Goal: Task Accomplishment & Management: Complete application form

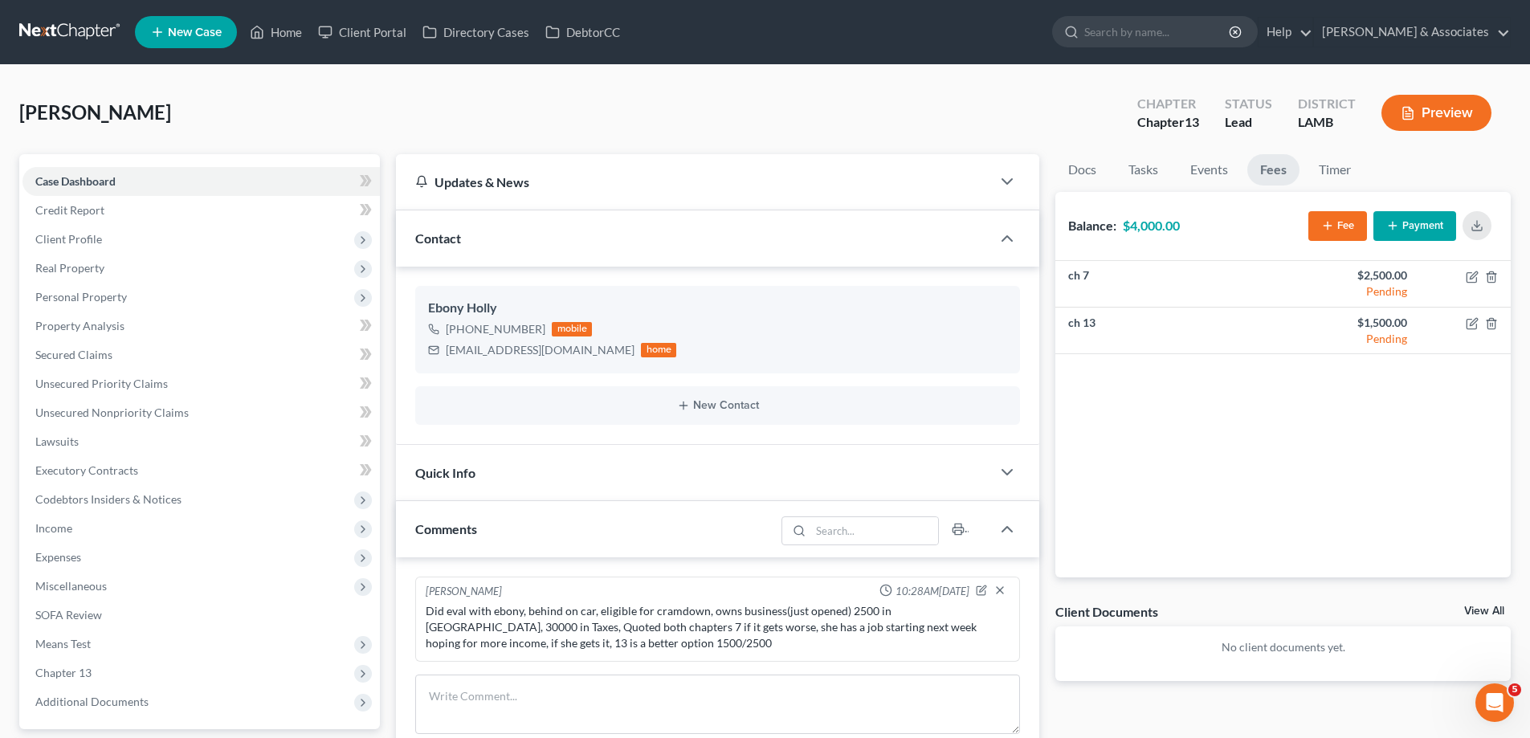
click at [182, 29] on span "New Case" at bounding box center [195, 33] width 54 height 12
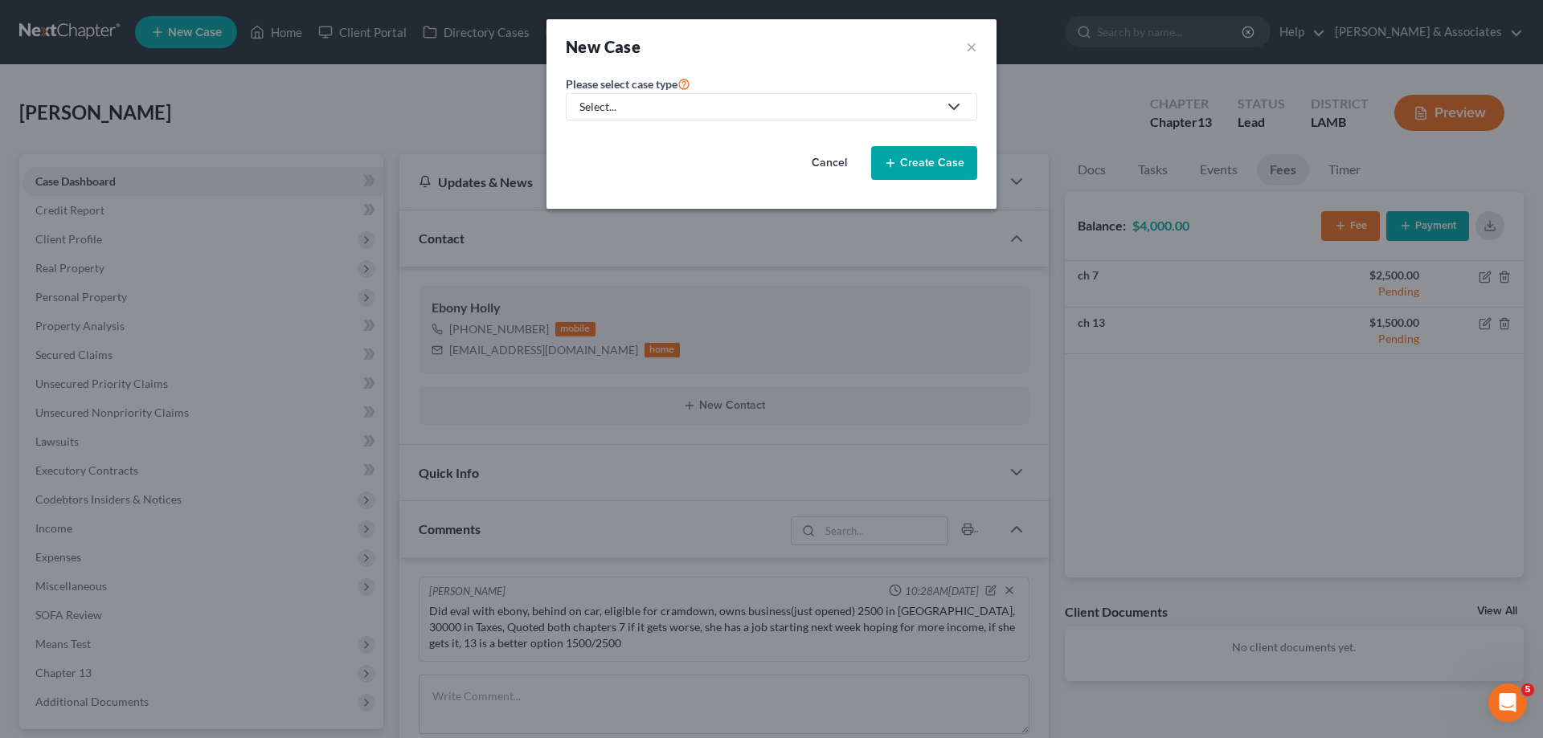
click at [644, 108] on div "Select..." at bounding box center [758, 107] width 358 height 16
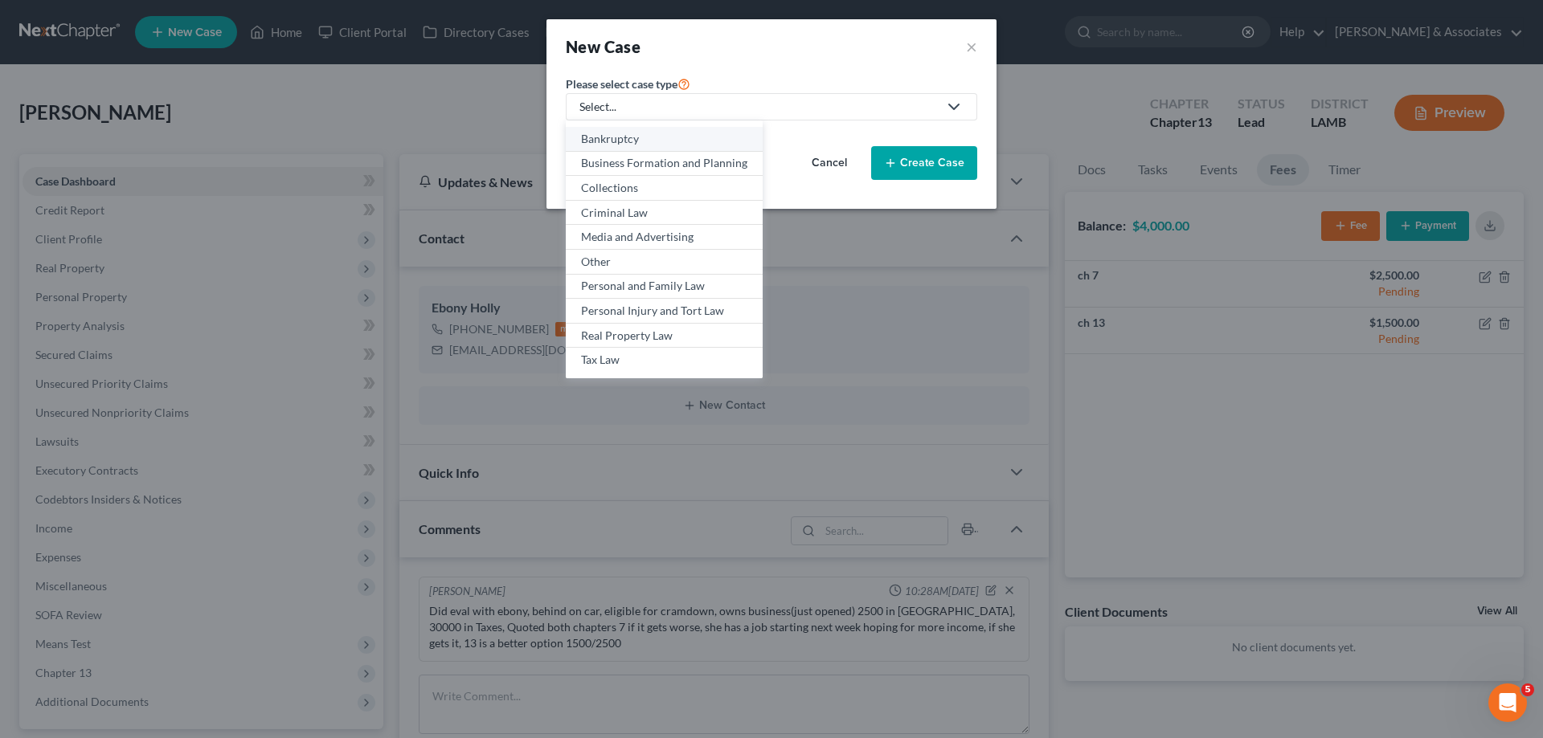
click at [626, 141] on div "Bankruptcy" at bounding box center [664, 139] width 166 height 16
select select "35"
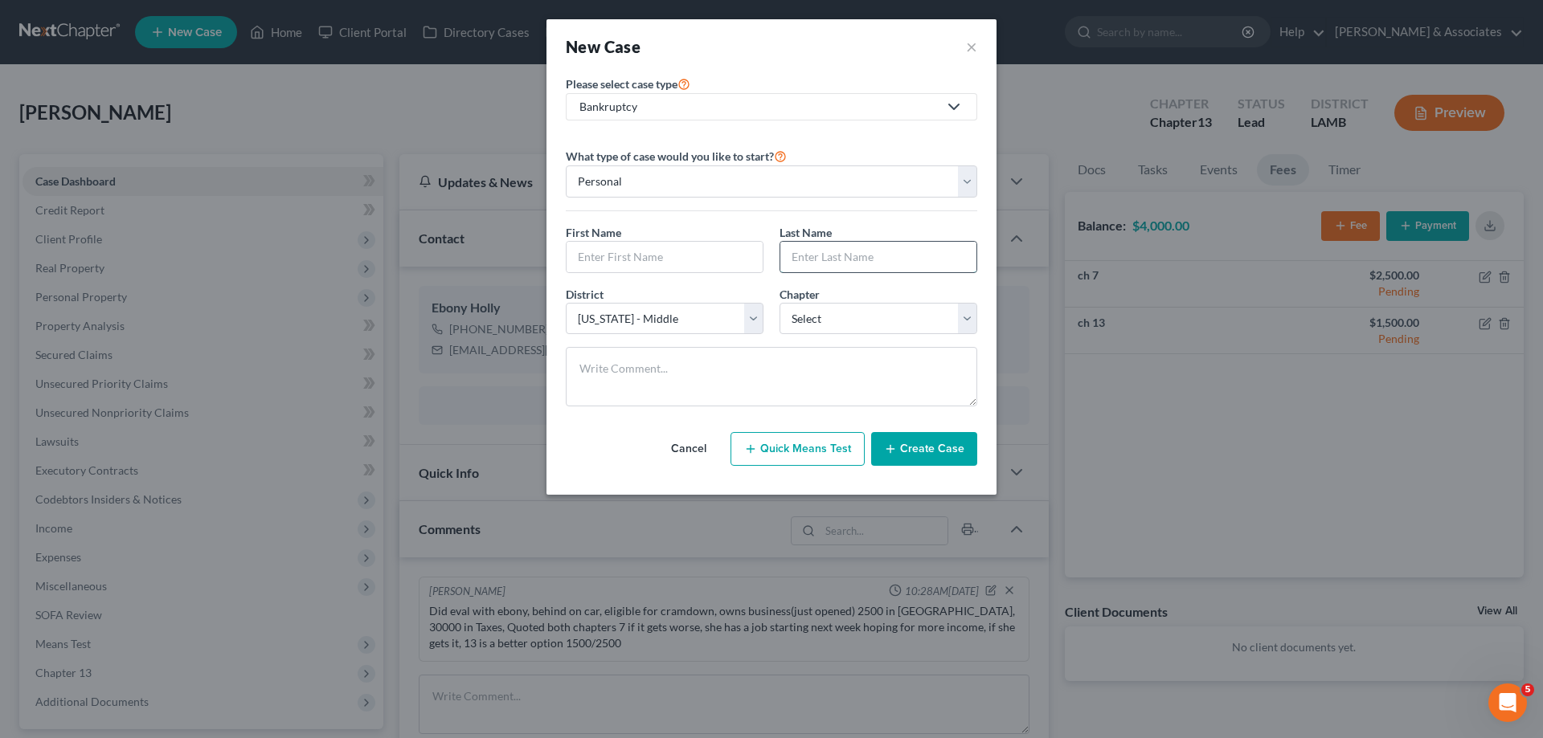
drag, startPoint x: 808, startPoint y: 248, endPoint x: 825, endPoint y: 254, distance: 17.8
click at [808, 248] on input "text" at bounding box center [878, 257] width 196 height 31
paste input "Chrisentery"
type input "Chrisentery"
click at [618, 251] on input "text" at bounding box center [664, 257] width 196 height 31
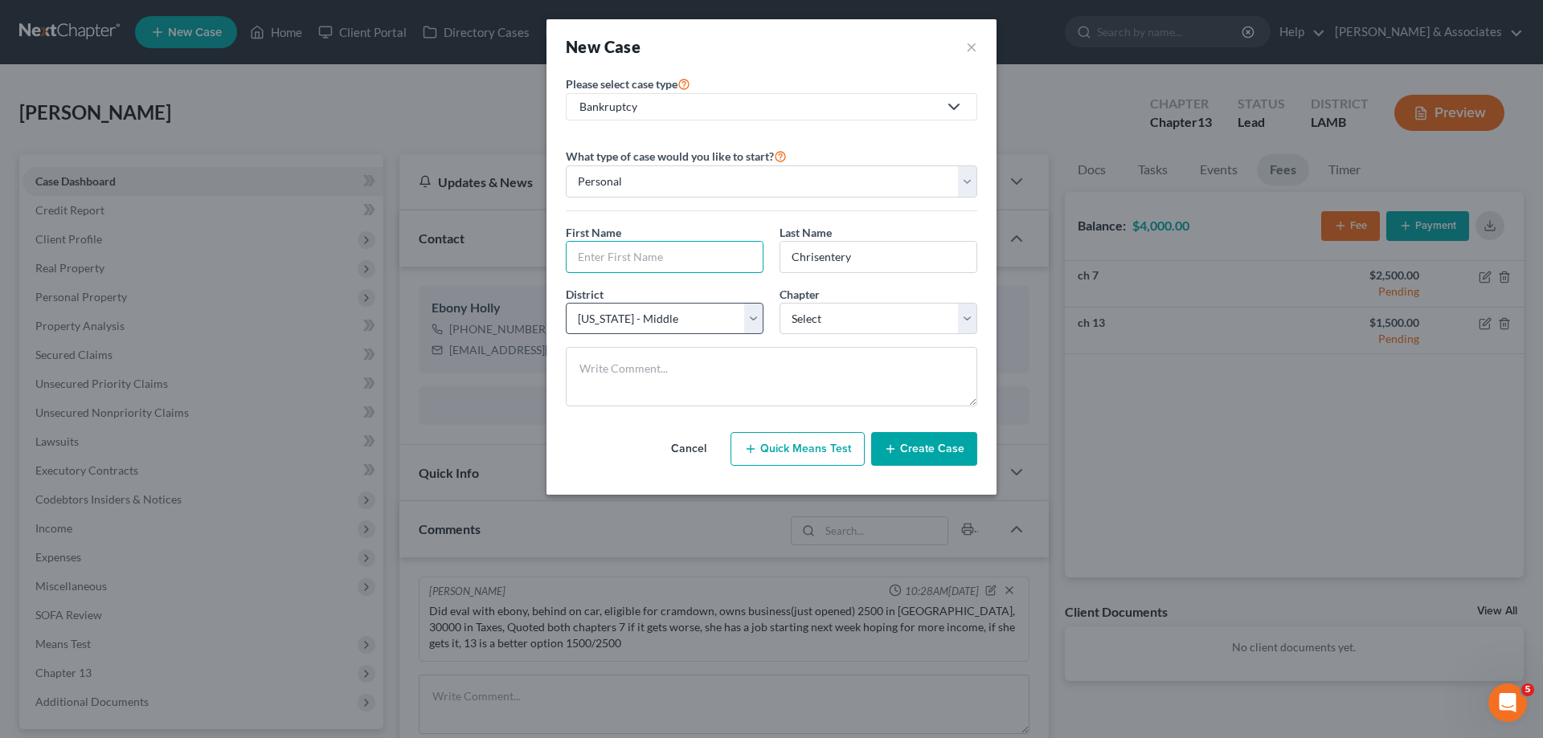
paste input "Thaidra"
type input "Thaidra"
click at [858, 331] on select "Select 7 11 12 13" at bounding box center [878, 319] width 198 height 32
select select "3"
click at [779, 303] on select "Select 7 11 12 13" at bounding box center [878, 319] width 198 height 32
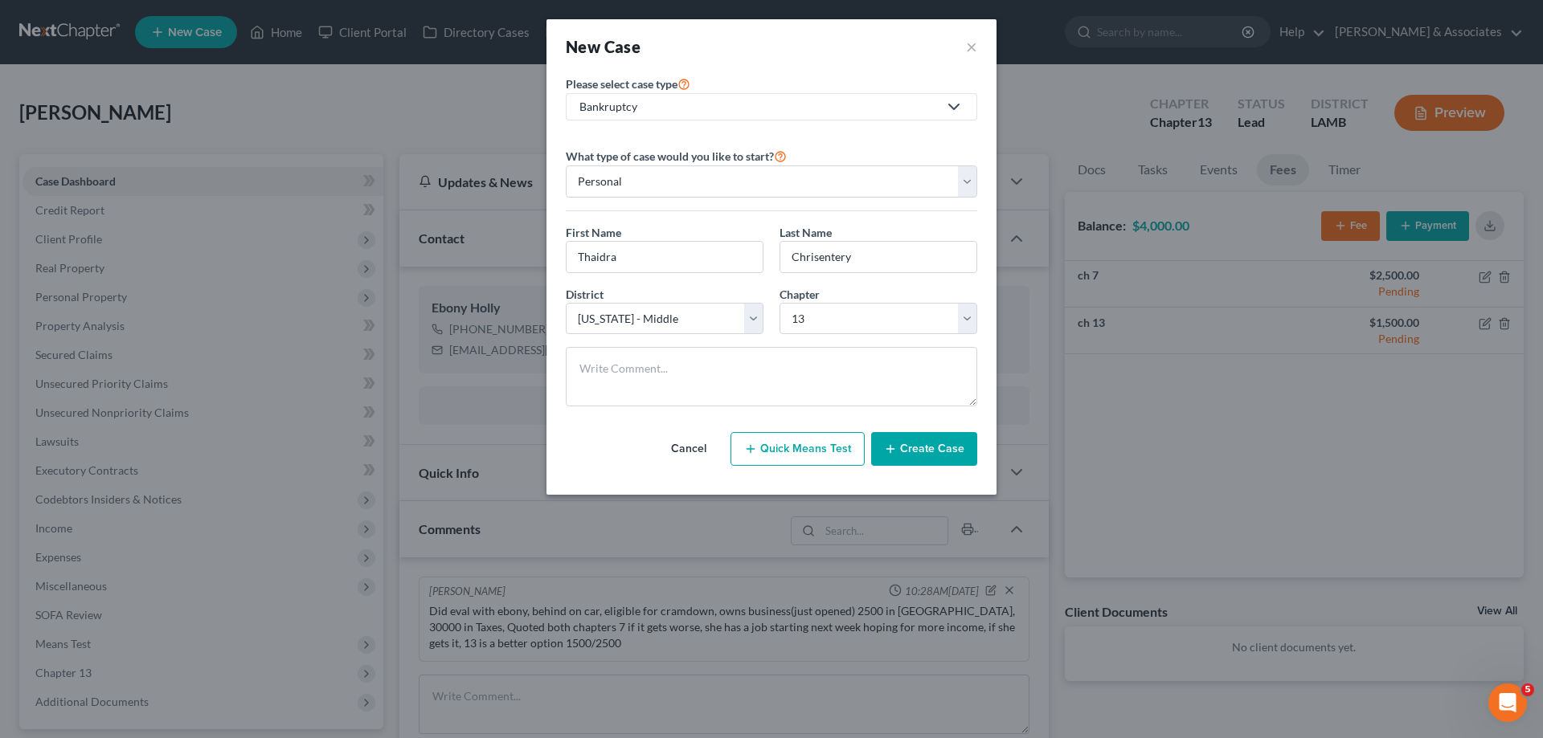
click at [926, 450] on button "Create Case" at bounding box center [924, 449] width 106 height 34
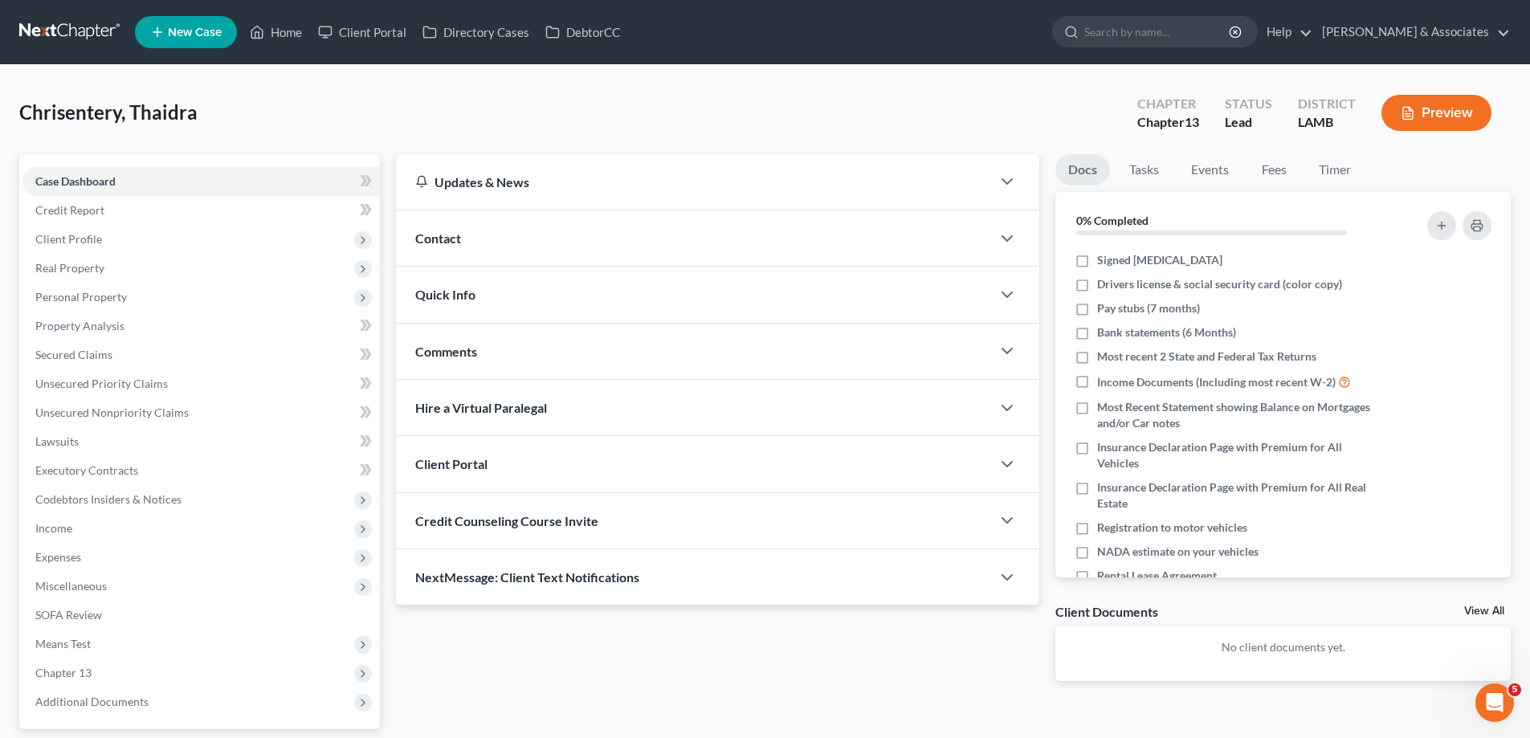
click at [493, 330] on div "Comments" at bounding box center [693, 351] width 595 height 55
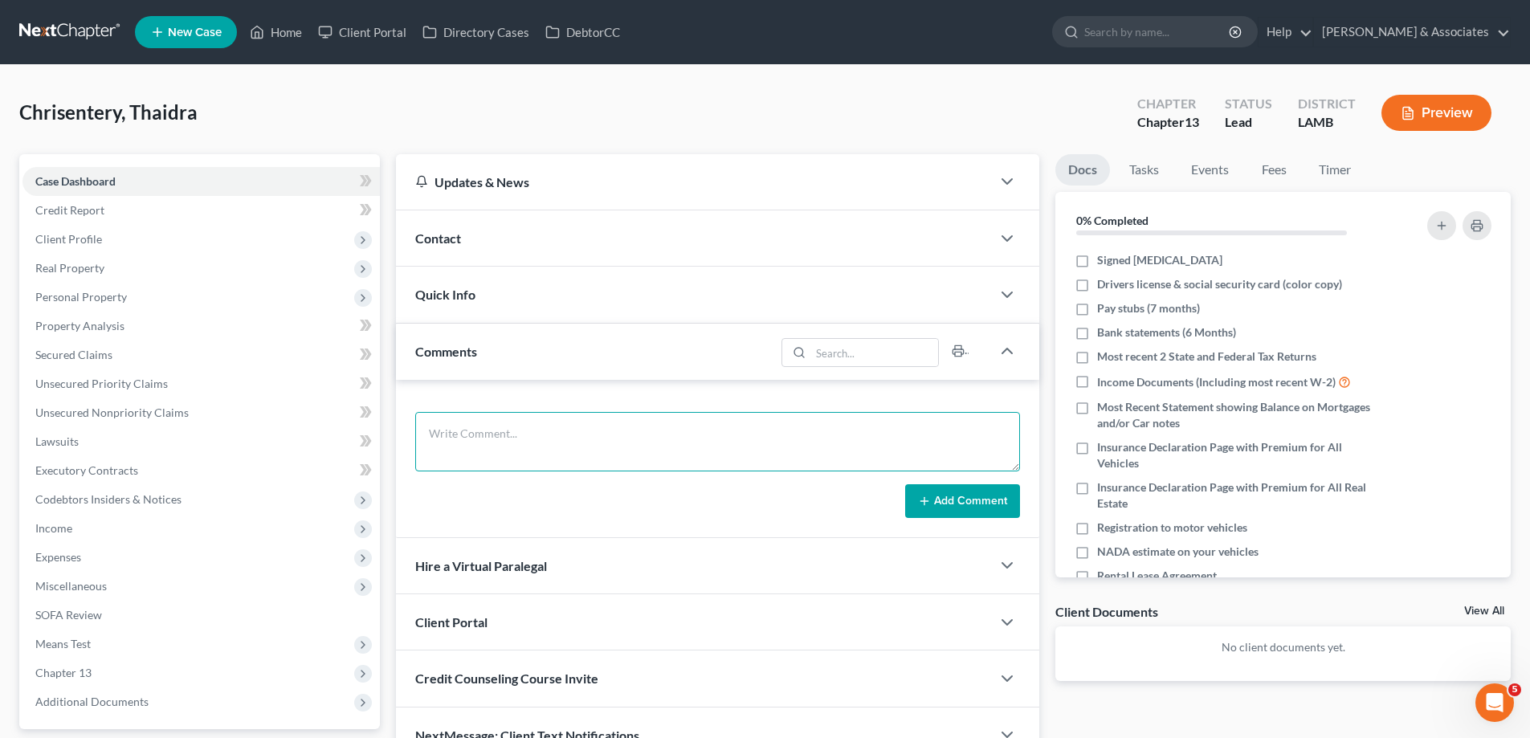
click at [501, 452] on textarea at bounding box center [717, 441] width 605 height 59
paste textarea "Did eval with [PERSON_NAME], has three cars in her name all with loans, unsure …"
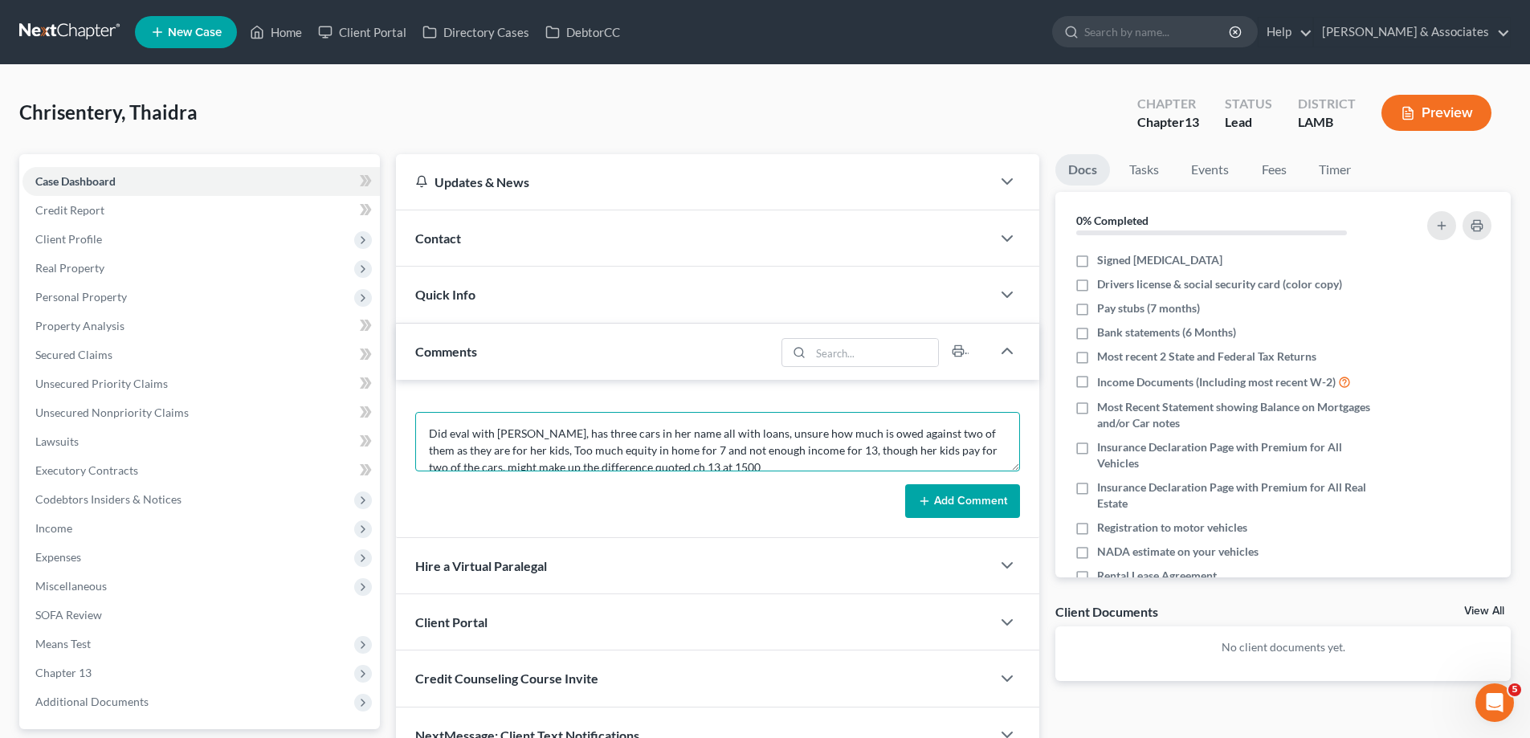
scroll to position [4, 0]
type textarea "Did eval with [PERSON_NAME], has three cars in her name all with loans, unsure …"
click at [487, 227] on div "Contact" at bounding box center [693, 237] width 595 height 55
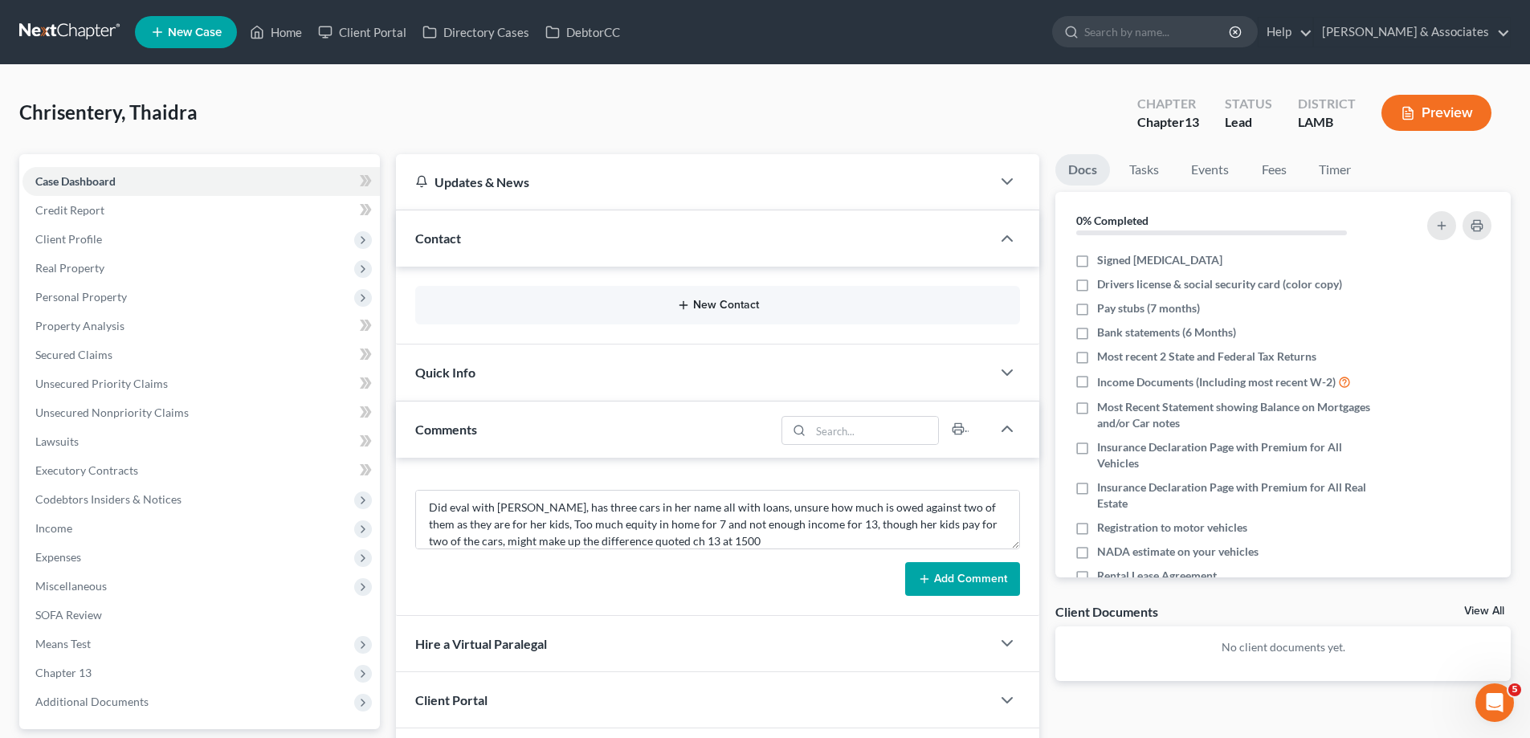
click at [690, 302] on icon "button" at bounding box center [683, 305] width 13 height 13
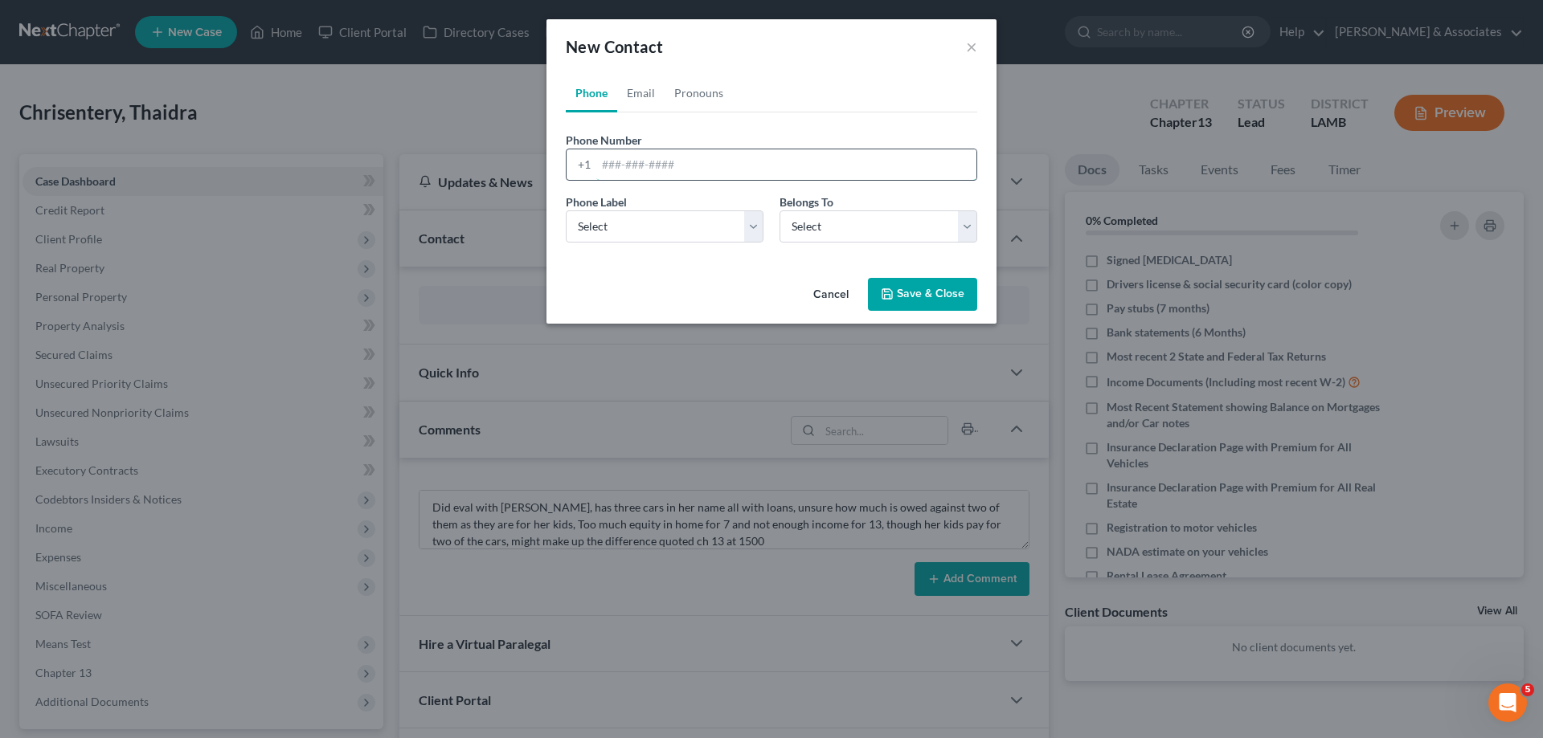
click at [676, 175] on input "tel" at bounding box center [786, 164] width 380 height 31
paste input "[PHONE_NUMBER]"
type input "[PHONE_NUMBER]"
drag, startPoint x: 578, startPoint y: 240, endPoint x: 590, endPoint y: 237, distance: 12.5
click at [579, 240] on select "Select Mobile Home Work Other" at bounding box center [665, 226] width 198 height 32
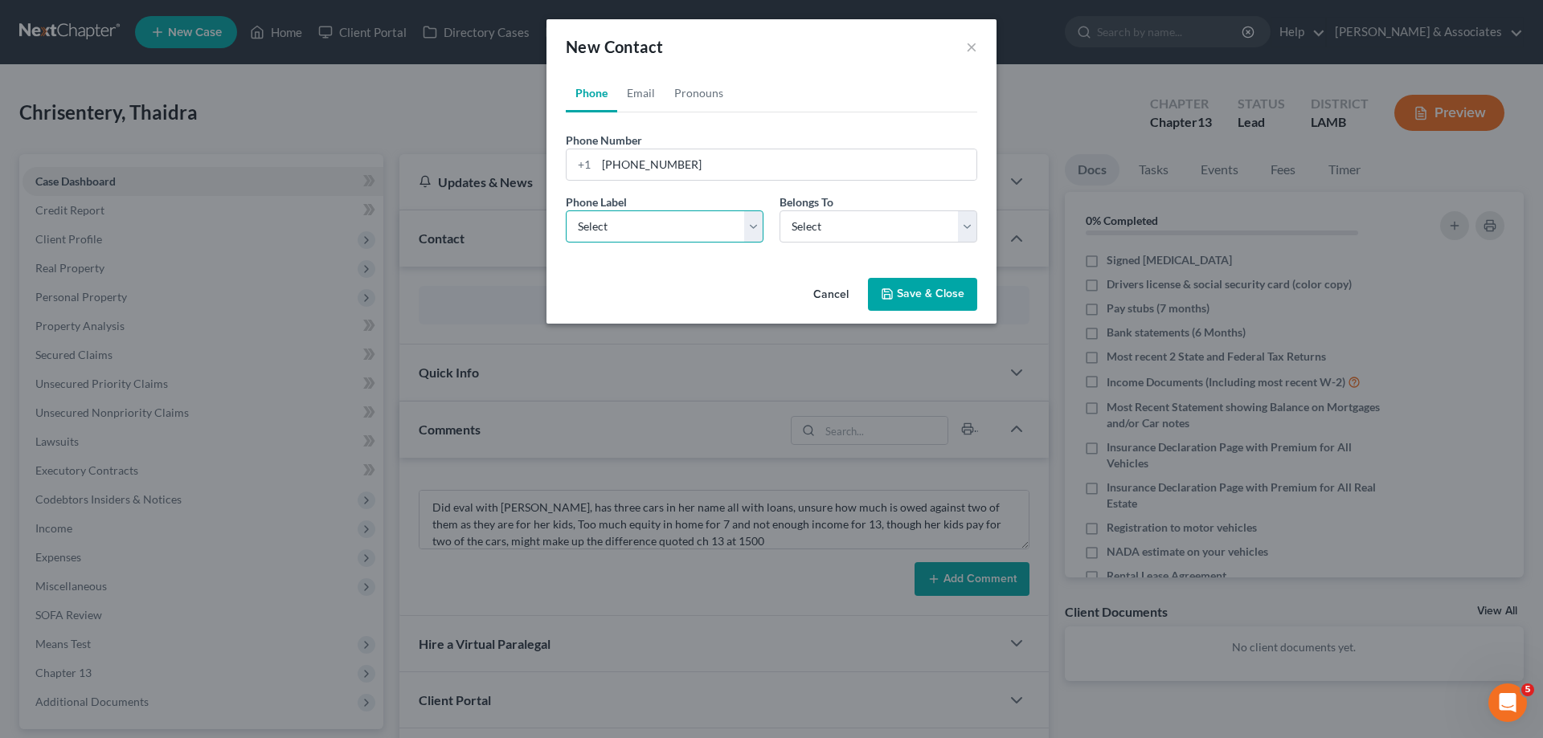
select select "0"
click at [566, 210] on select "Select Mobile Home Work Other" at bounding box center [665, 226] width 198 height 32
click at [799, 218] on select "Select Client Other" at bounding box center [878, 226] width 198 height 32
select select "0"
click at [779, 210] on select "Select Client Other" at bounding box center [878, 226] width 198 height 32
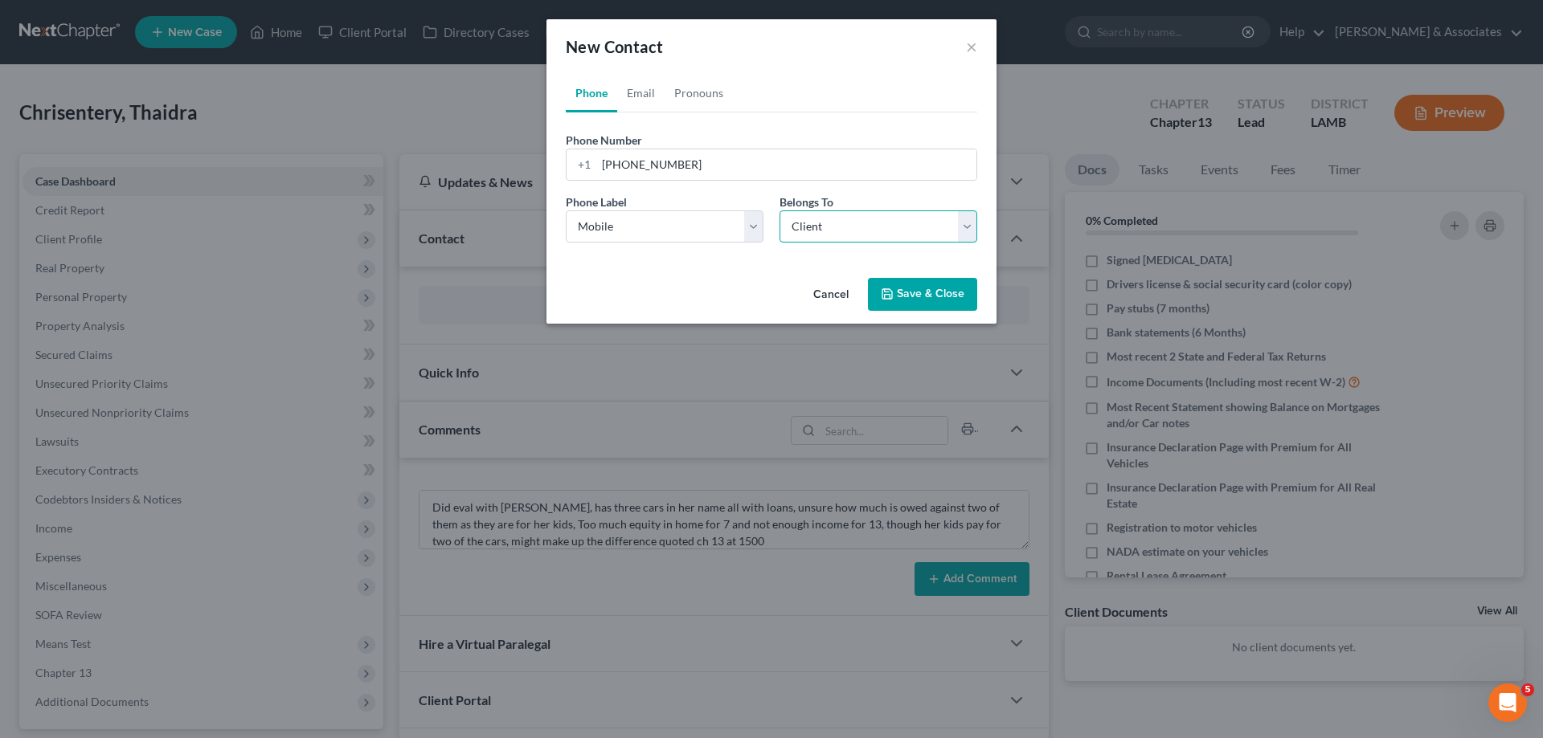
select select "0"
click at [641, 71] on div "New Contact ×" at bounding box center [771, 46] width 450 height 55
click at [645, 90] on link "Email" at bounding box center [640, 93] width 47 height 39
click at [685, 167] on input "email" at bounding box center [786, 164] width 380 height 31
paste input "[EMAIL_ADDRESS][DOMAIN_NAME]"
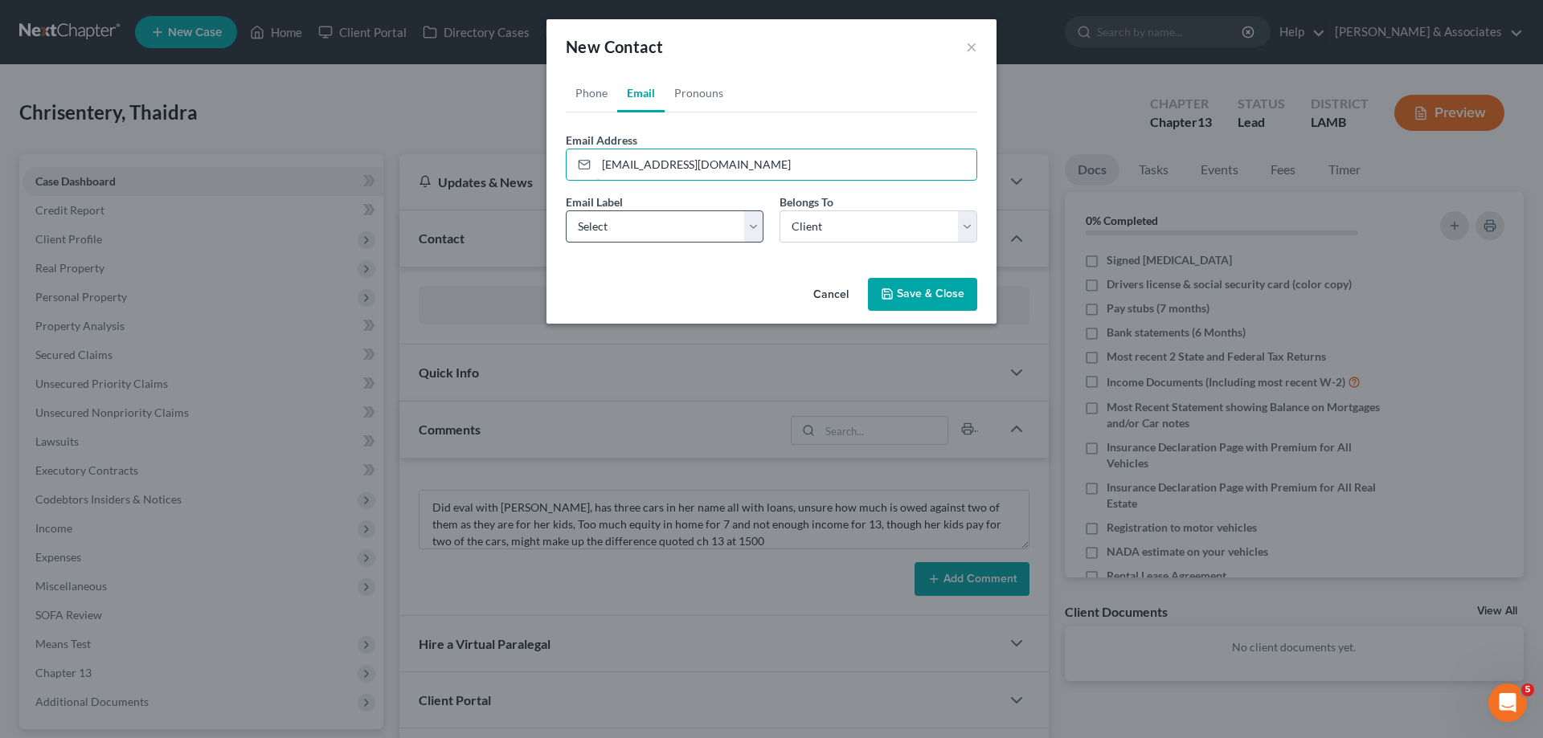
type input "[EMAIL_ADDRESS][DOMAIN_NAME]"
drag, startPoint x: 603, startPoint y: 231, endPoint x: 613, endPoint y: 235, distance: 11.2
click at [604, 233] on select "Select Home Work Other" at bounding box center [665, 226] width 198 height 32
select select "0"
click at [566, 210] on select "Select Home Work Other" at bounding box center [665, 226] width 198 height 32
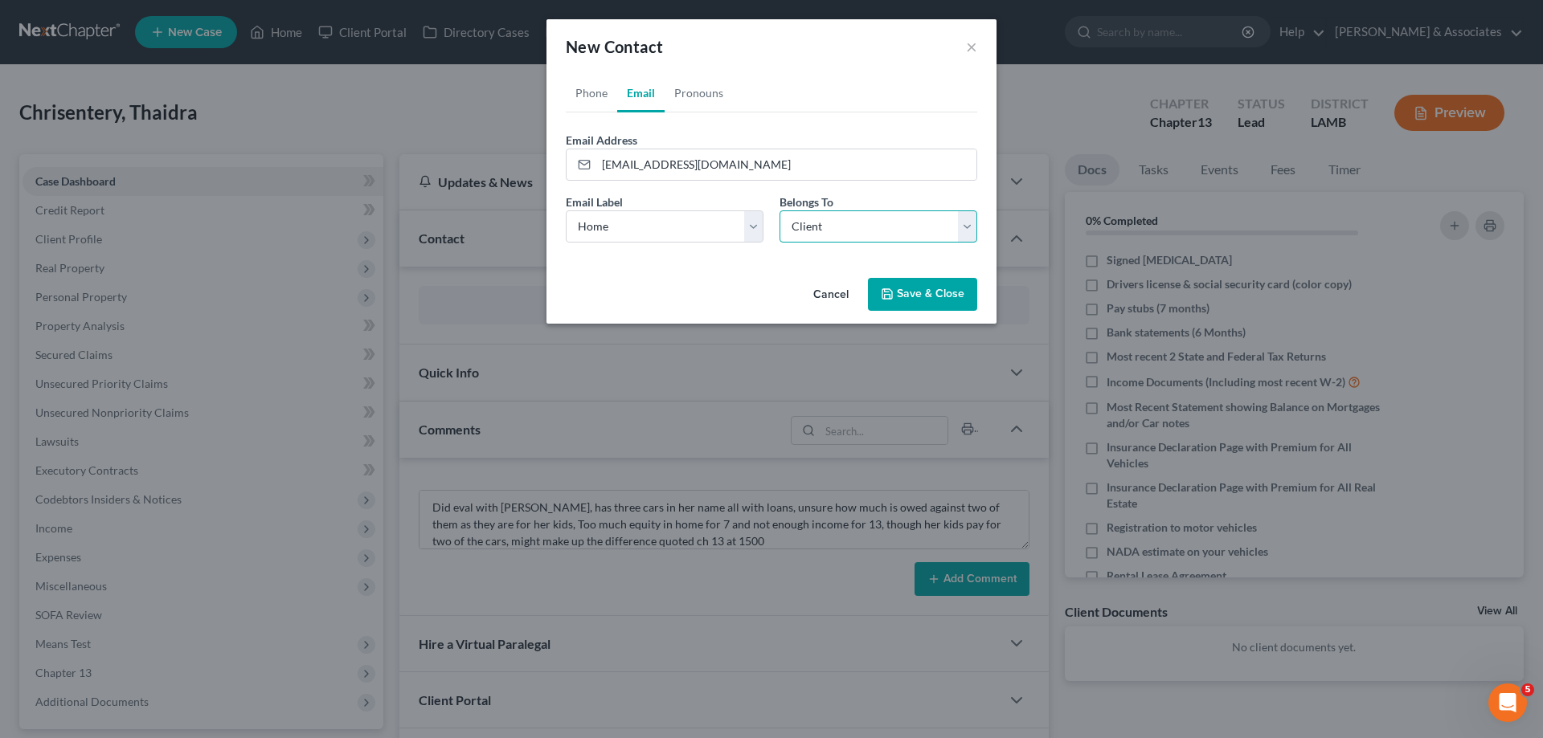
click at [819, 235] on select "Select Client Other" at bounding box center [878, 226] width 198 height 32
click at [779, 210] on select "Select Client Other" at bounding box center [878, 226] width 198 height 32
click at [901, 289] on button "Save & Close" at bounding box center [922, 295] width 109 height 34
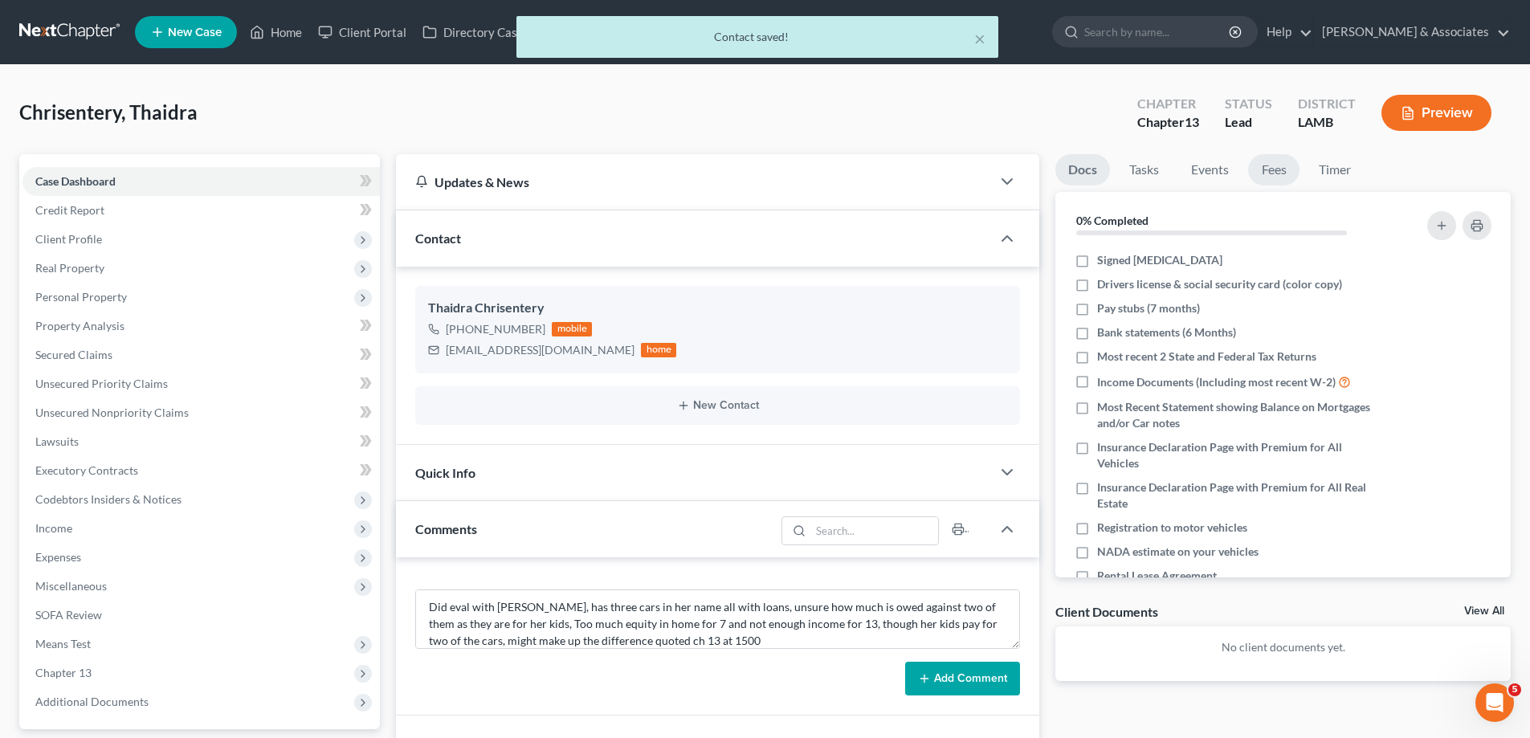
click at [1279, 175] on link "Fees" at bounding box center [1273, 169] width 51 height 31
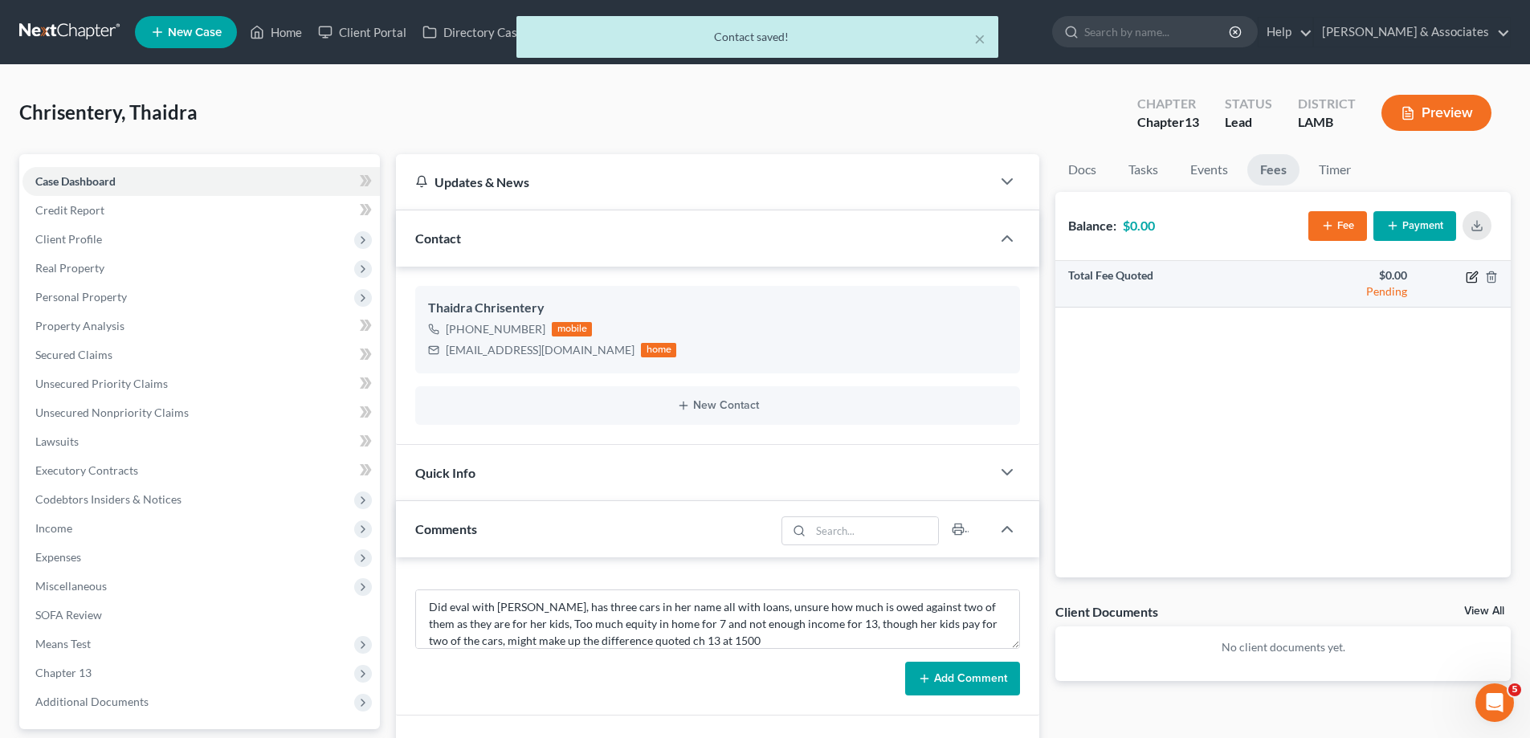
click at [1475, 279] on icon "button" at bounding box center [1472, 277] width 13 height 13
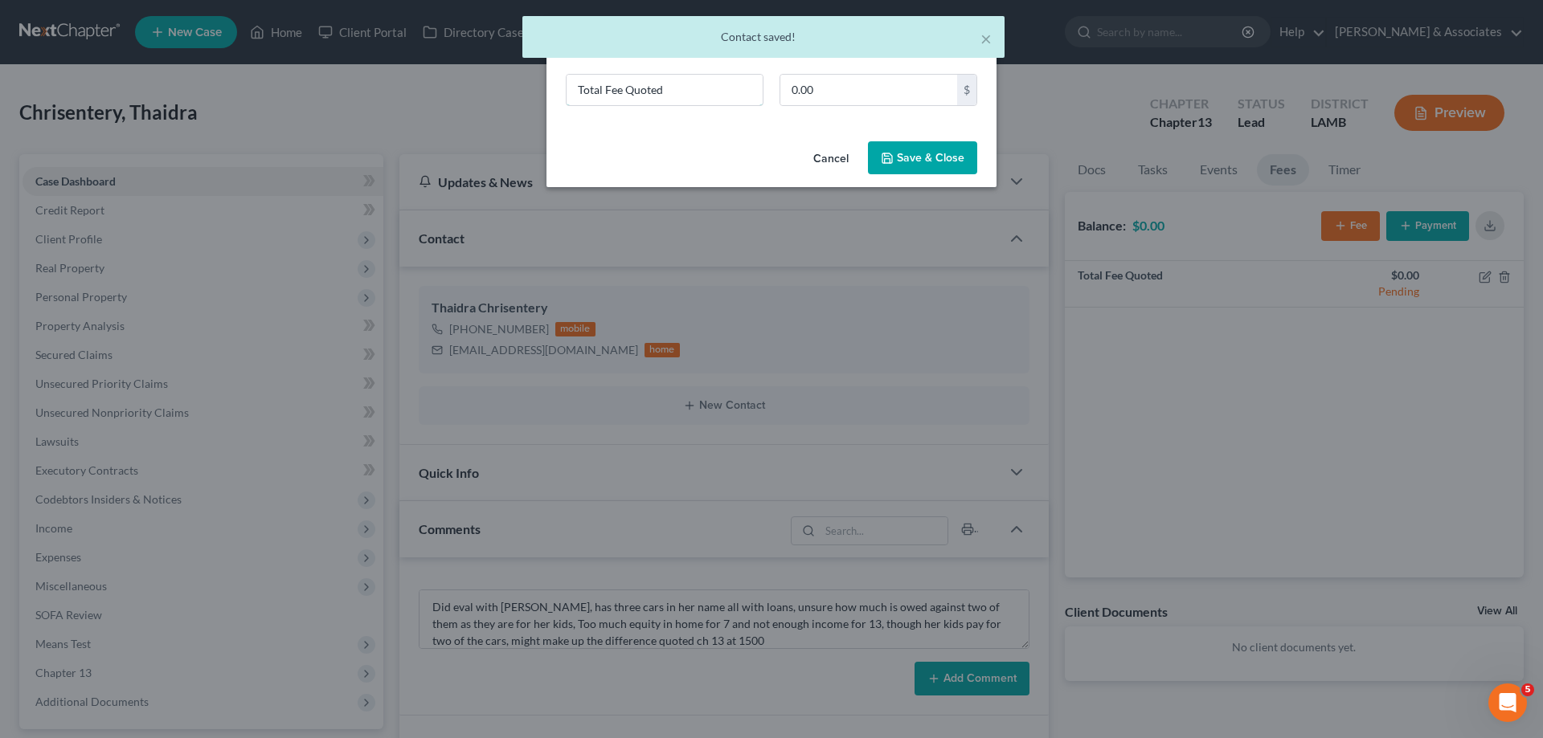
drag, startPoint x: 496, startPoint y: 112, endPoint x: 381, endPoint y: 96, distance: 116.8
click at [404, 103] on div "New Fee Edit Fee × Total Fee Quoted 0.00 $ Cancel Save & Close" at bounding box center [771, 369] width 1543 height 738
type input "ch 13"
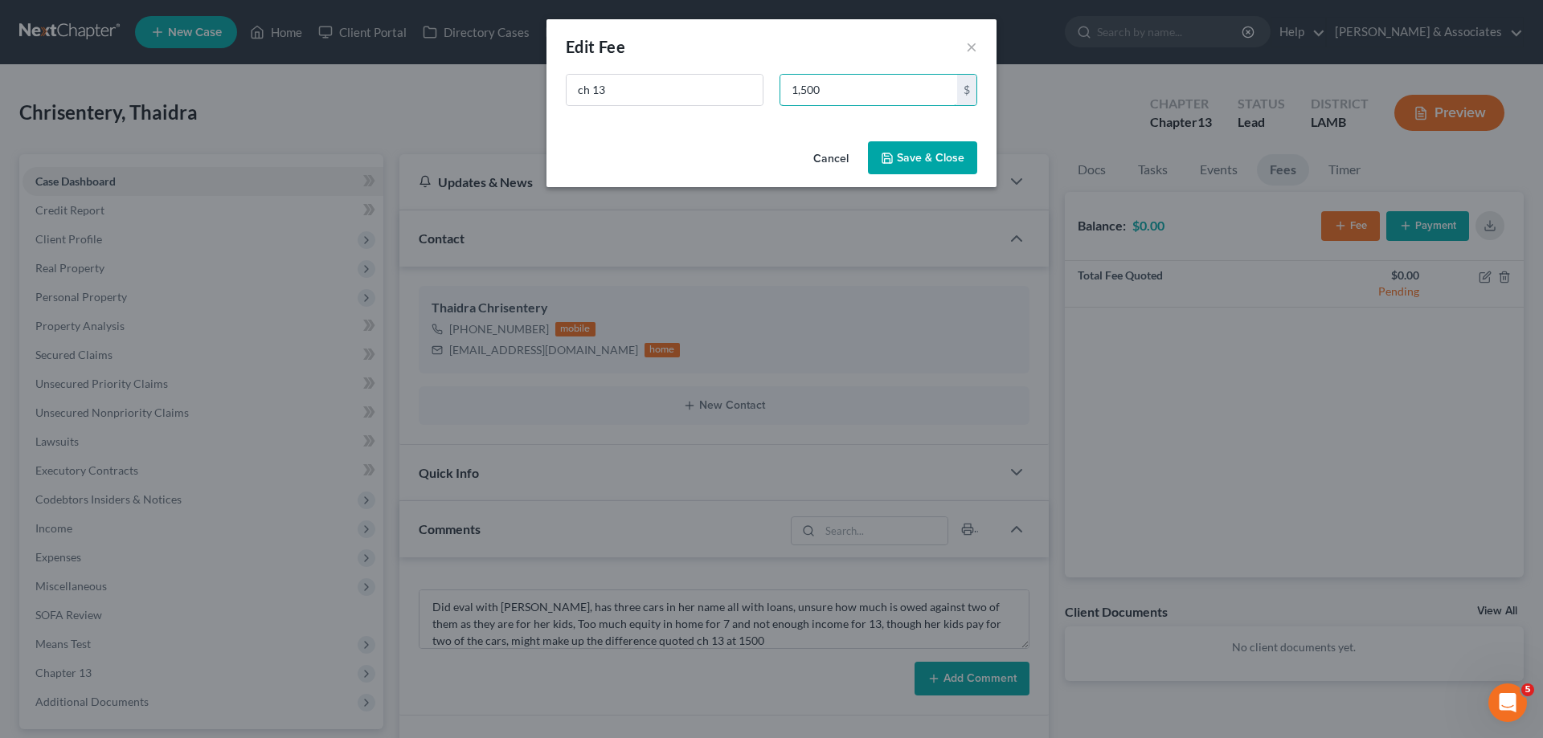
type input "1,500"
click at [905, 174] on button "Save & Close" at bounding box center [922, 158] width 109 height 34
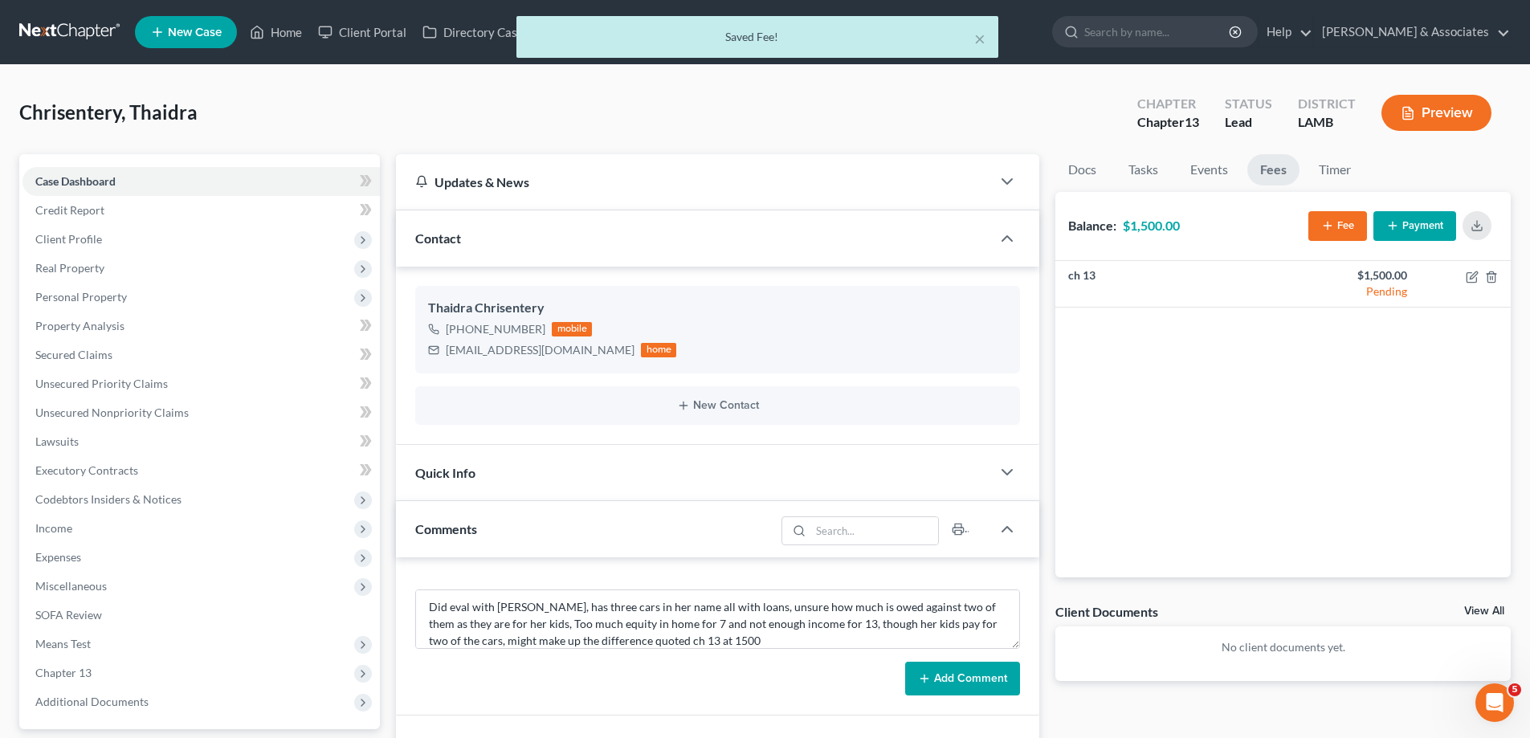
click at [1485, 607] on link "View All" at bounding box center [1485, 611] width 40 height 11
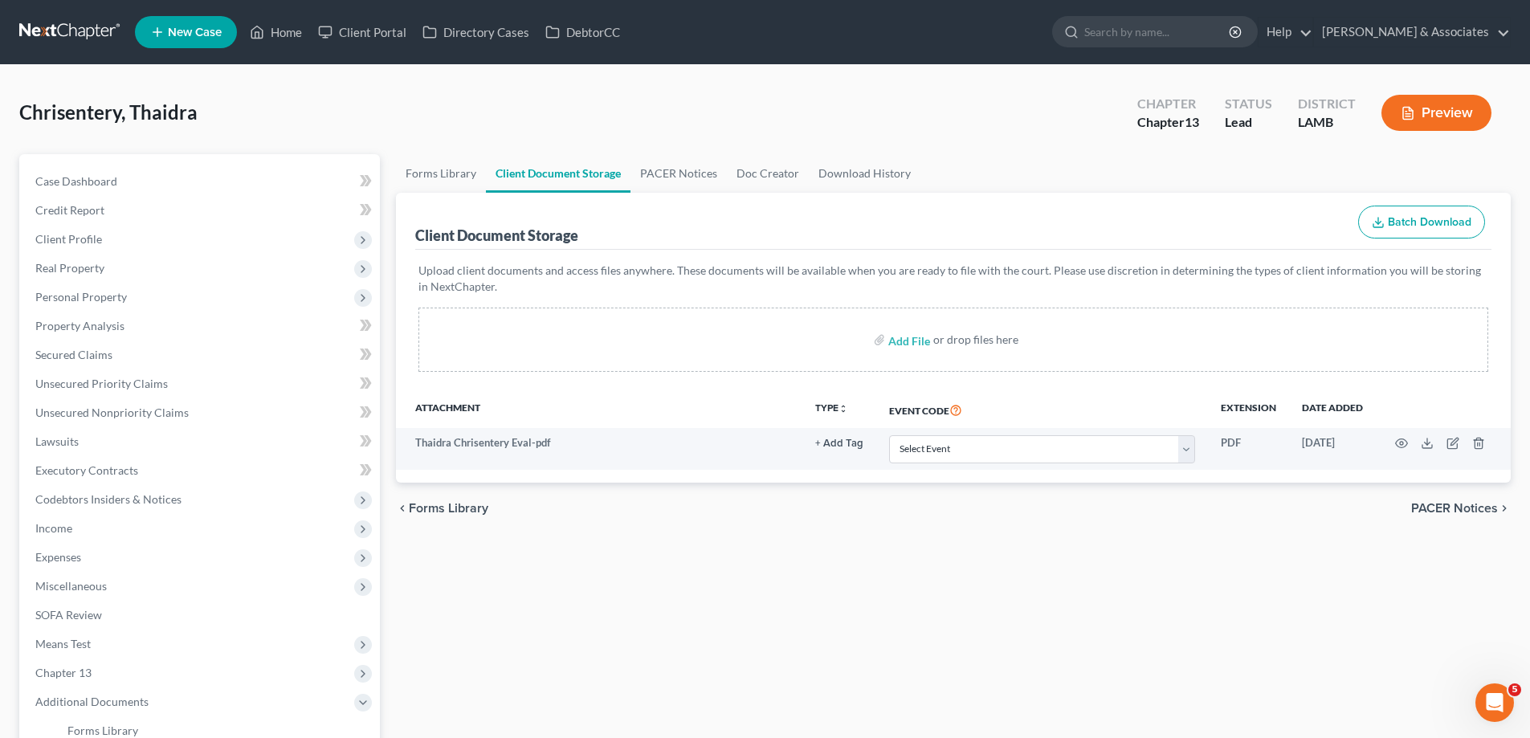
click at [852, 516] on div "chevron_left Forms Library PACER Notices chevron_right" at bounding box center [953, 508] width 1115 height 51
